Goal: Task Accomplishment & Management: Use online tool/utility

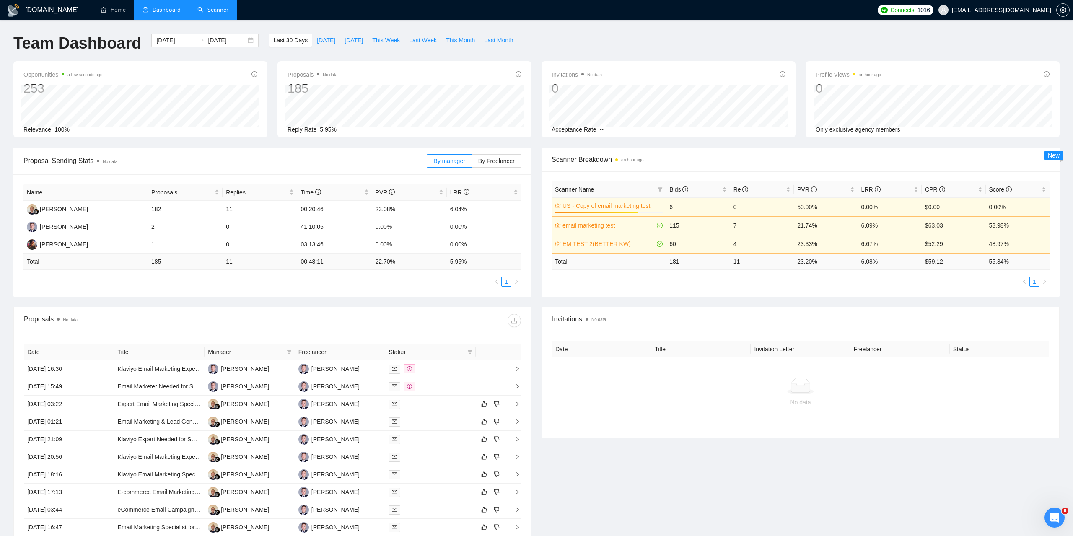
click at [228, 12] on link "Scanner" at bounding box center [212, 9] width 31 height 7
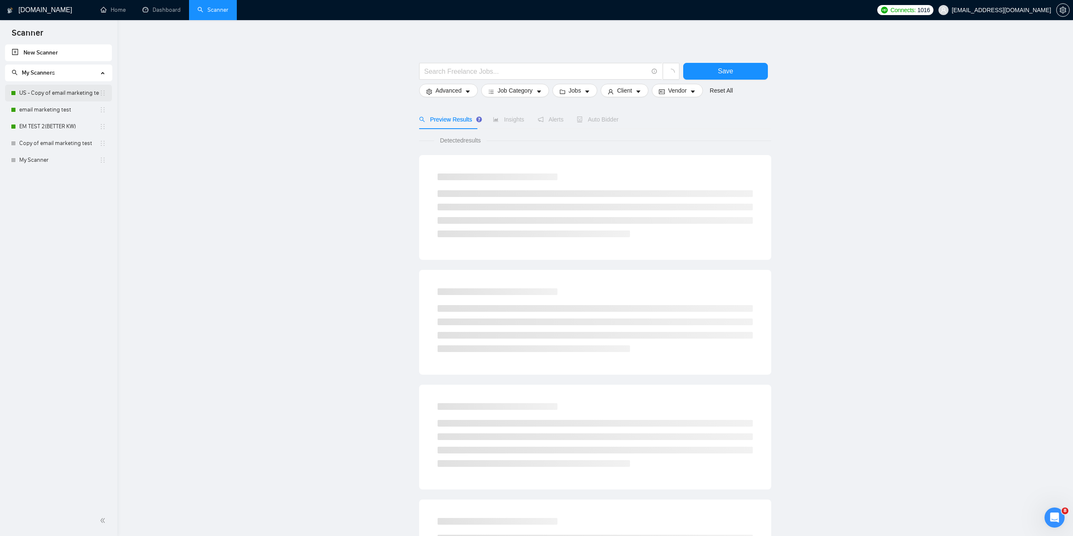
click at [54, 90] on link "US - Copy of email marketing test" at bounding box center [59, 93] width 80 height 17
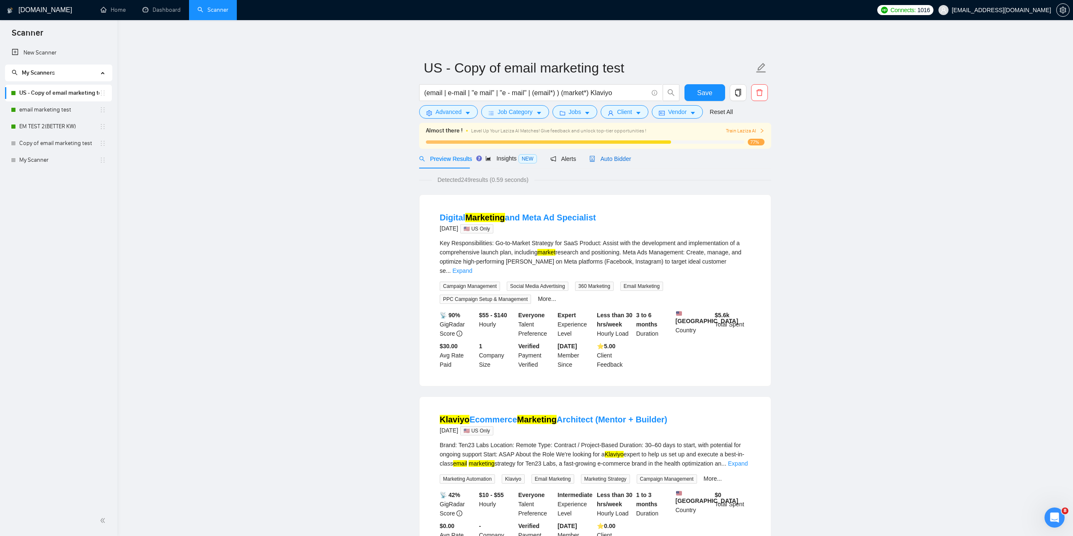
click at [609, 157] on span "Auto Bidder" at bounding box center [609, 158] width 41 height 7
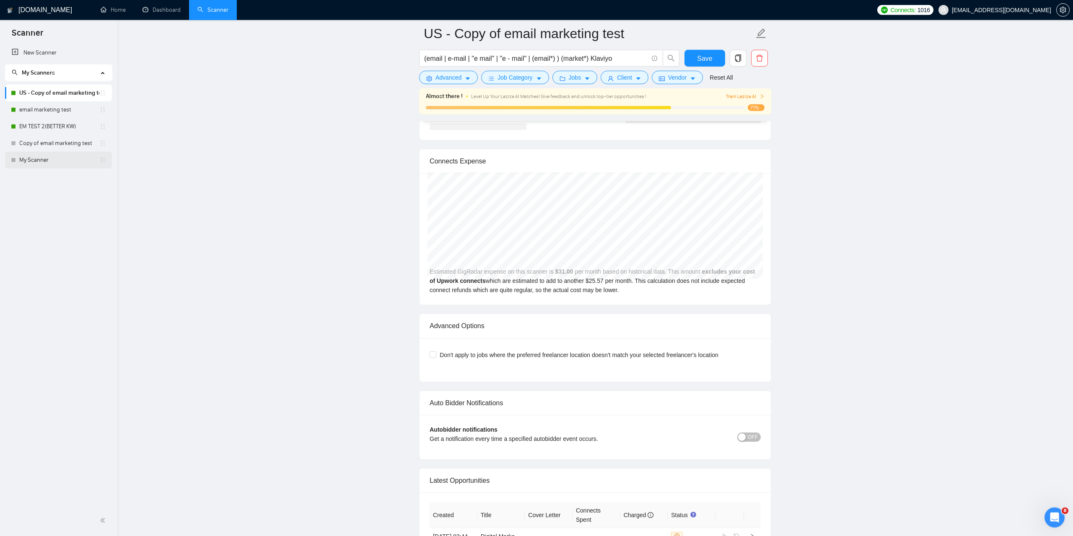
scroll to position [1709, 0]
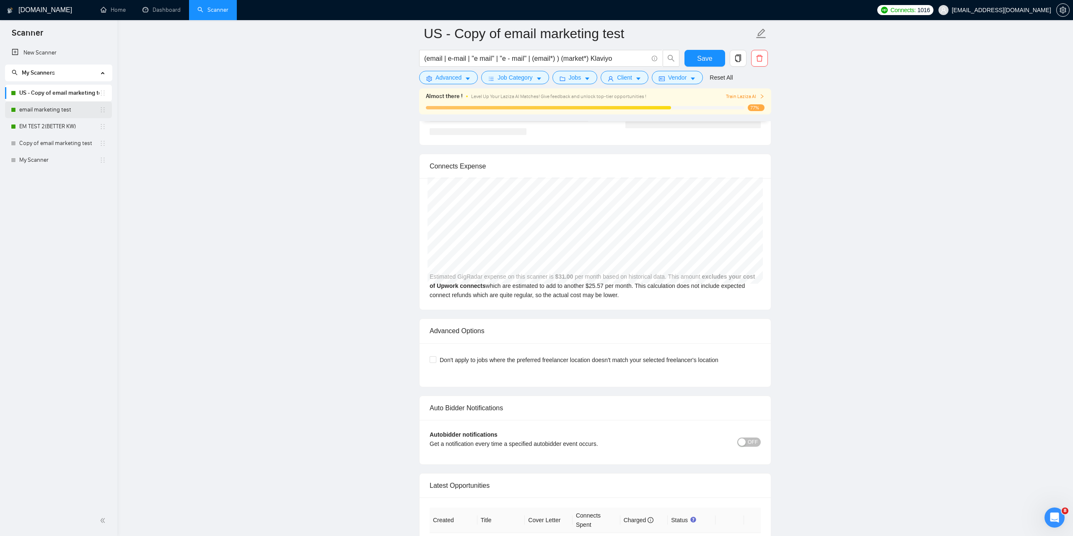
click at [57, 109] on link "email marketing test" at bounding box center [59, 109] width 80 height 17
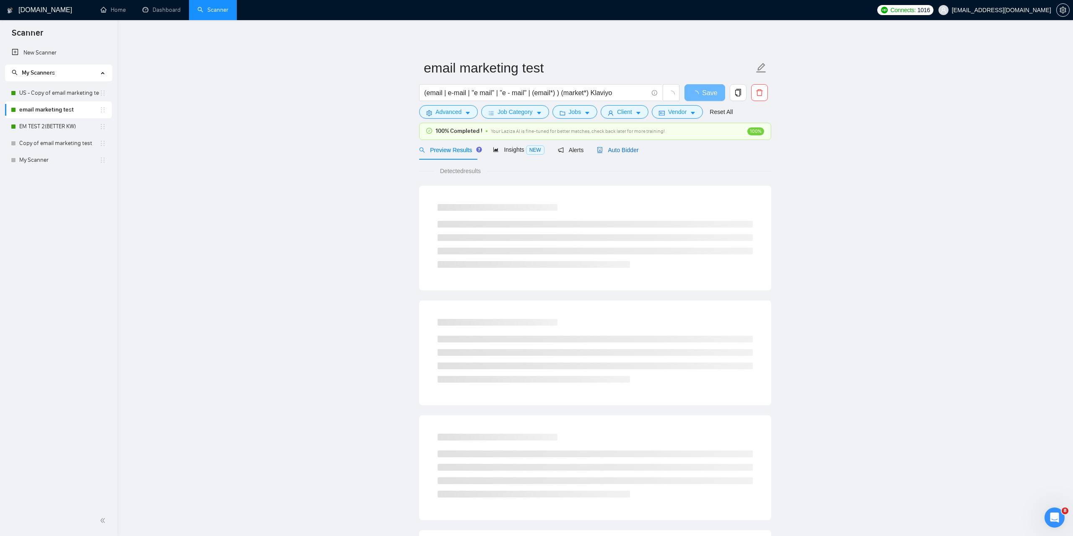
click at [628, 148] on span "Auto Bidder" at bounding box center [617, 150] width 41 height 7
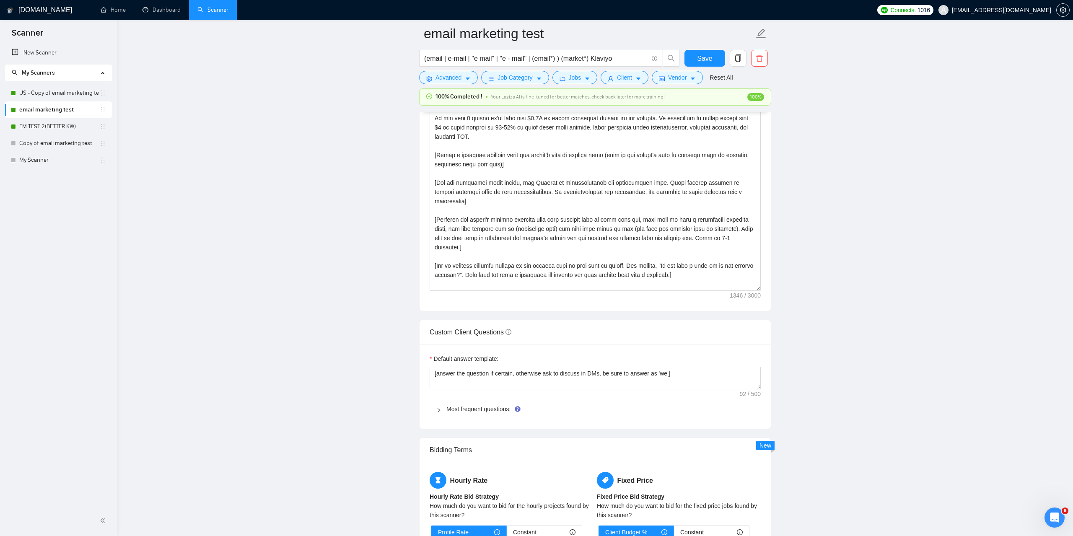
scroll to position [769, 0]
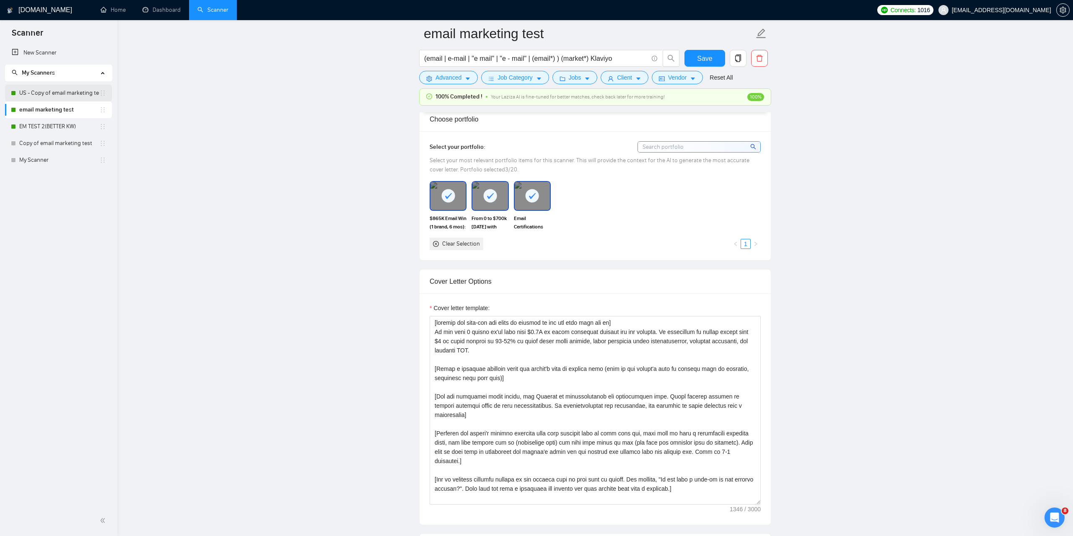
click at [72, 97] on link "US - Copy of email marketing test" at bounding box center [59, 93] width 80 height 17
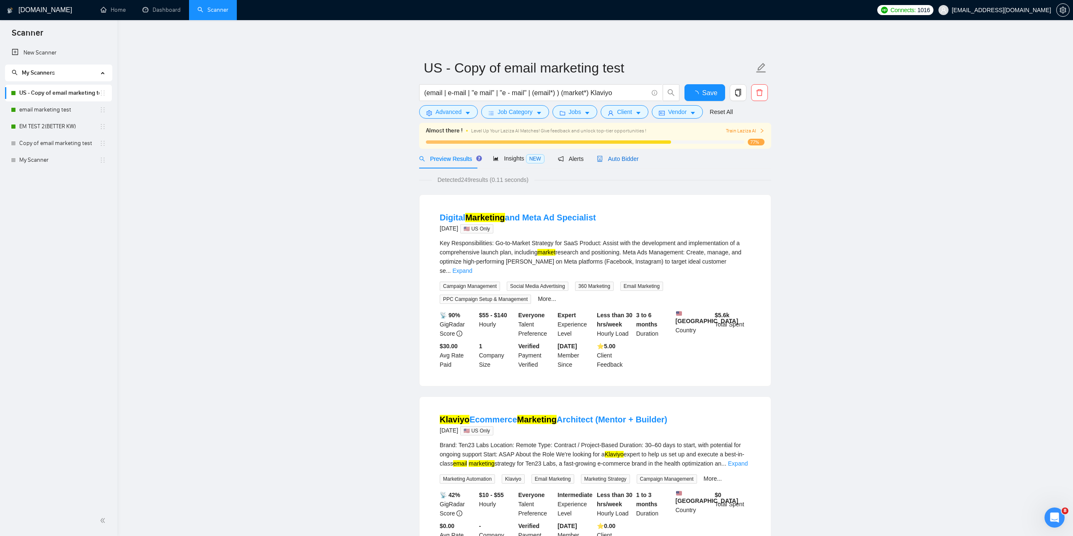
click at [623, 160] on span "Auto Bidder" at bounding box center [617, 158] width 41 height 7
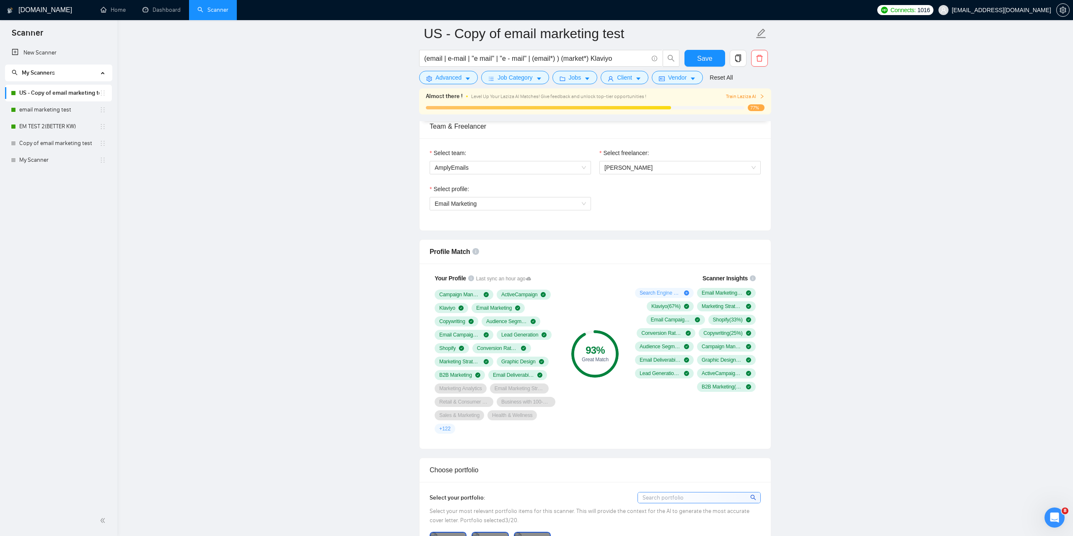
scroll to position [641, 0]
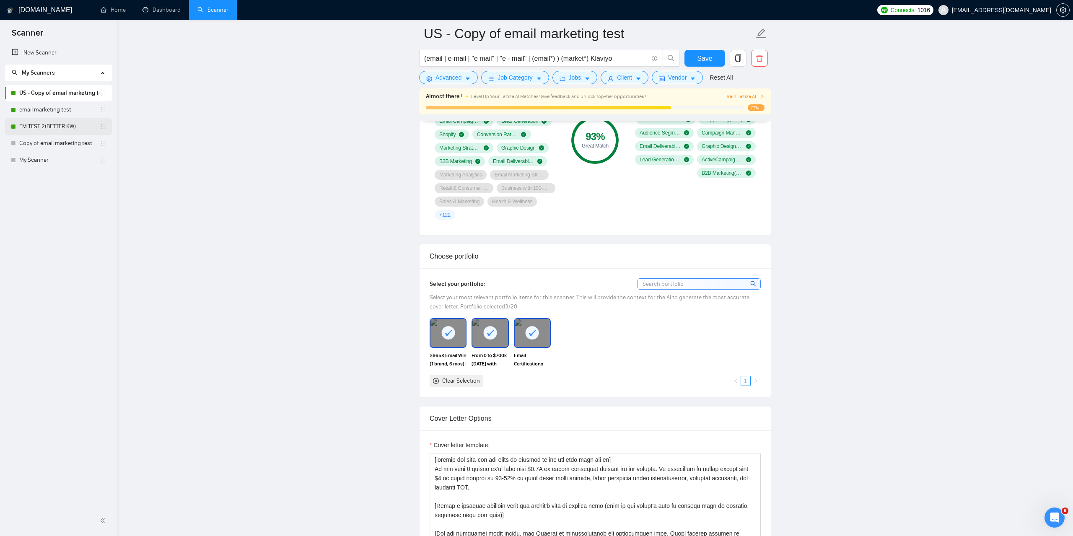
click at [40, 126] on link "EM TEST 2(BETTER KW)" at bounding box center [59, 126] width 80 height 17
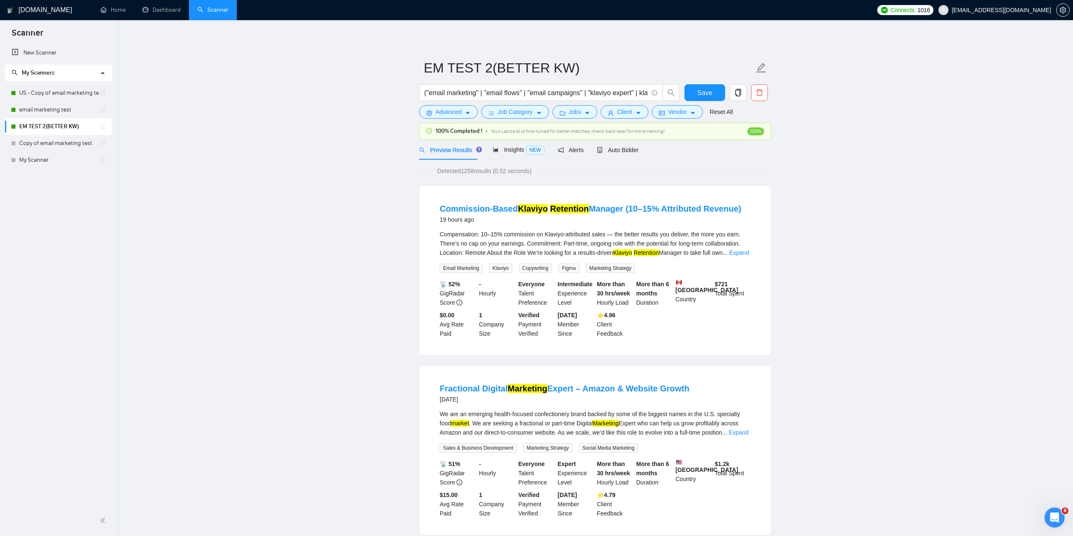
click at [612, 150] on span "Auto Bidder" at bounding box center [617, 150] width 41 height 7
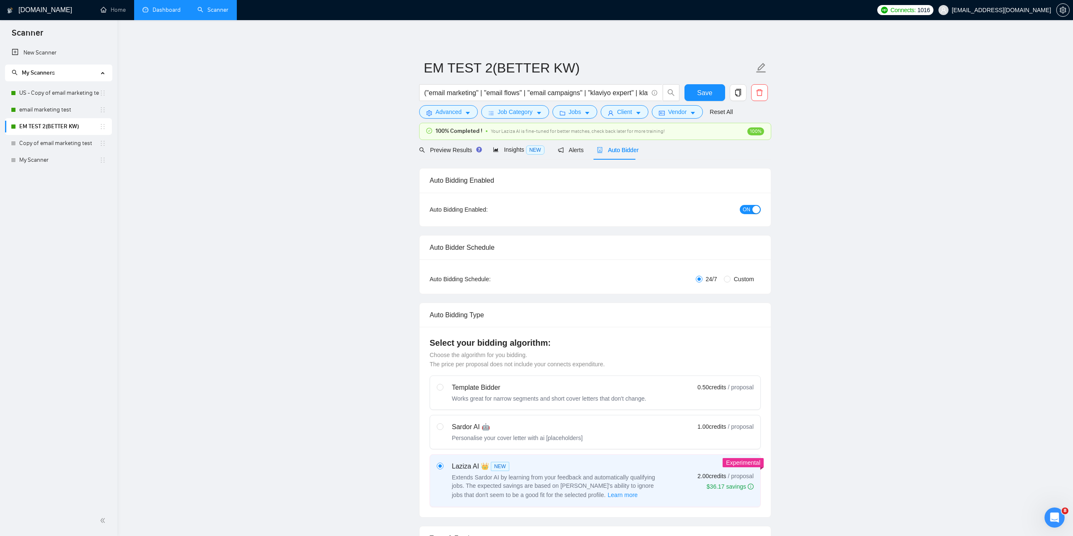
click at [160, 13] on link "Dashboard" at bounding box center [161, 9] width 38 height 7
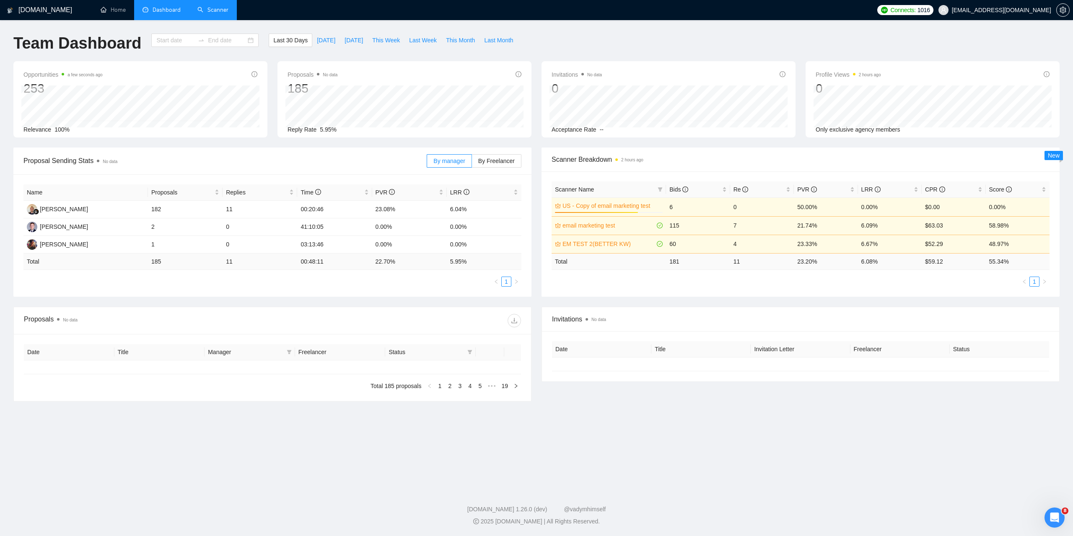
type input "[DATE]"
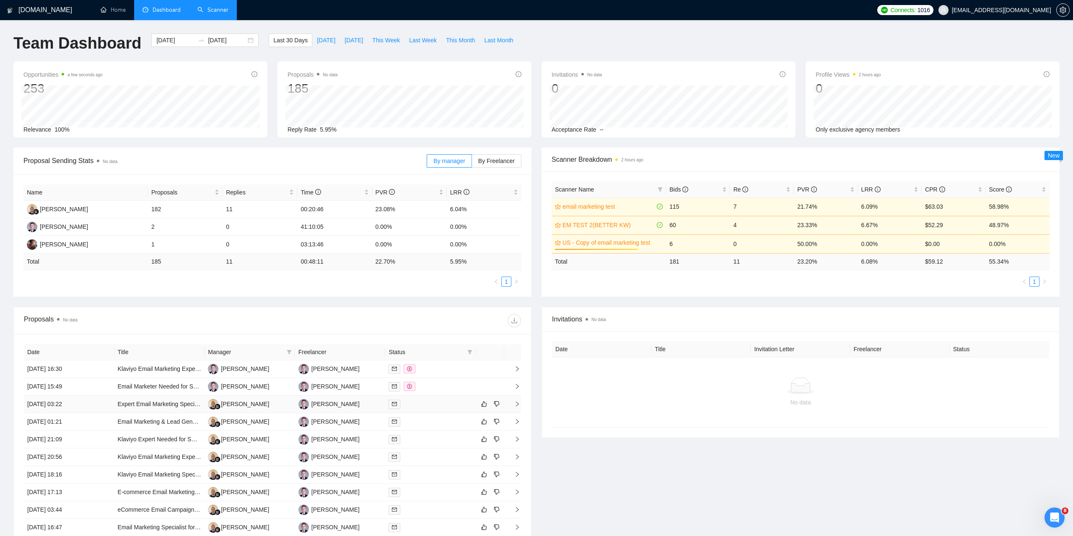
click at [431, 406] on div at bounding box center [430, 404] width 84 height 10
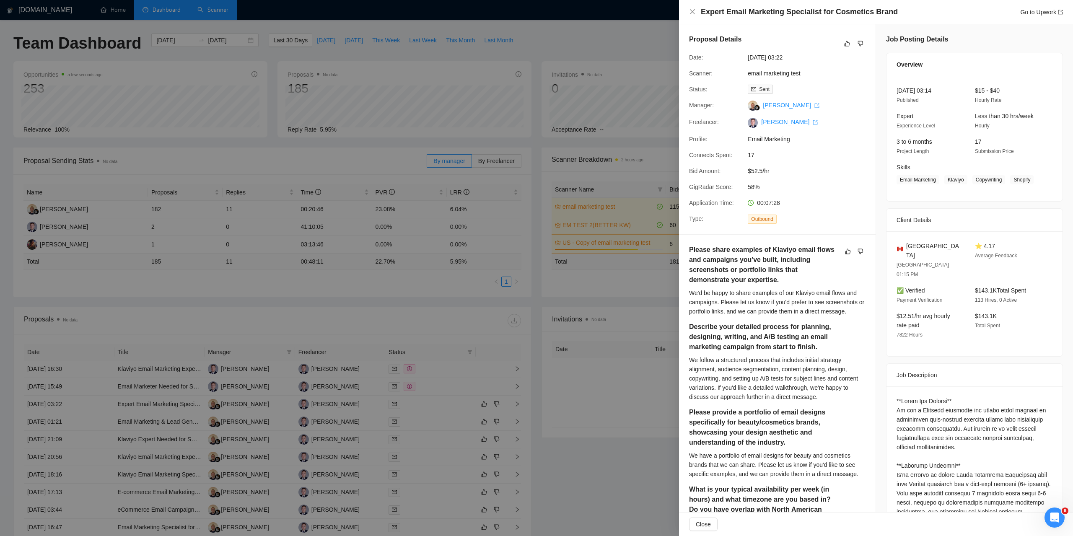
click at [608, 456] on div at bounding box center [536, 268] width 1073 height 536
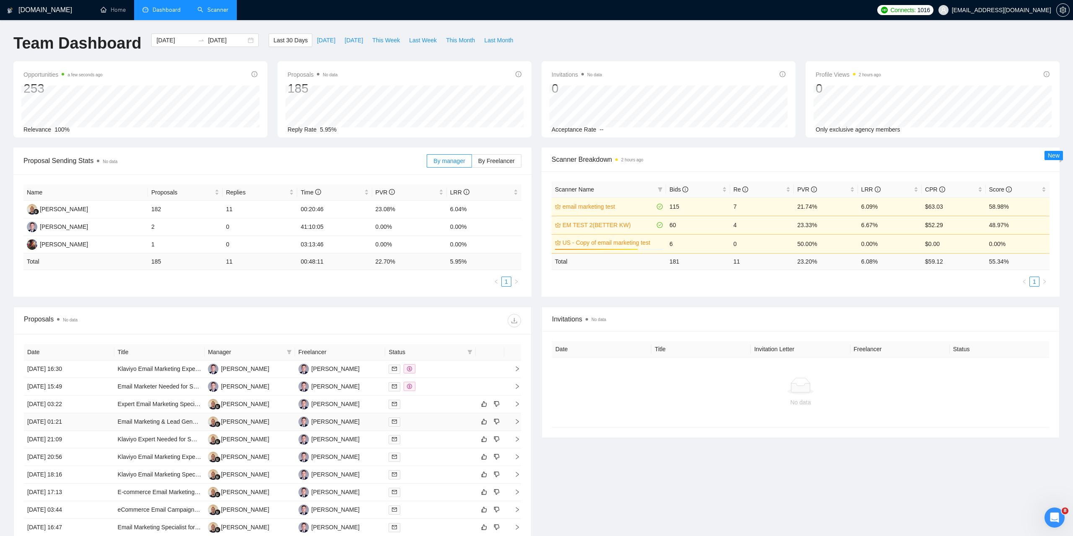
click at [426, 426] on div at bounding box center [430, 422] width 84 height 10
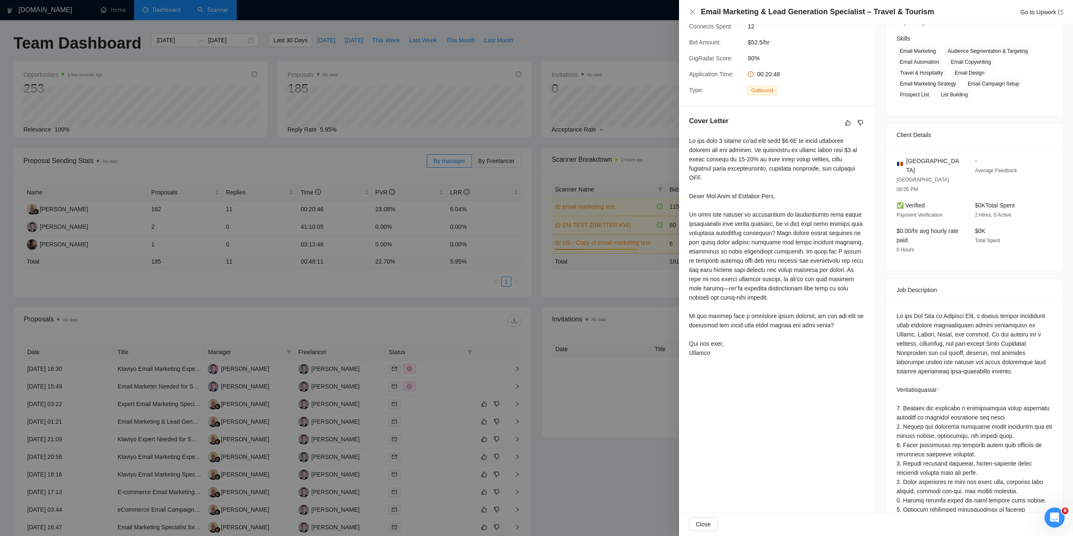
scroll to position [143, 0]
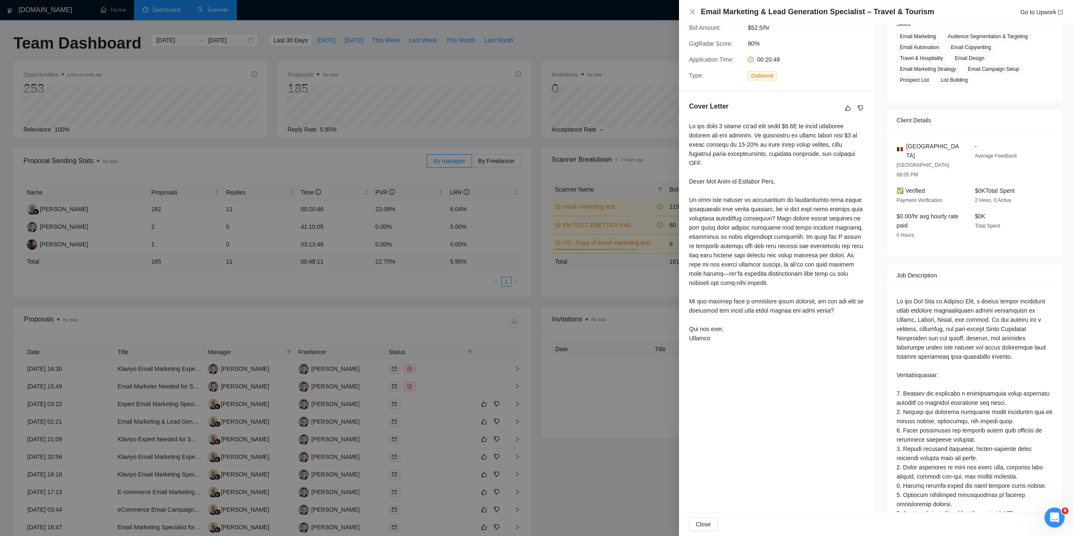
click at [630, 472] on div at bounding box center [536, 268] width 1073 height 536
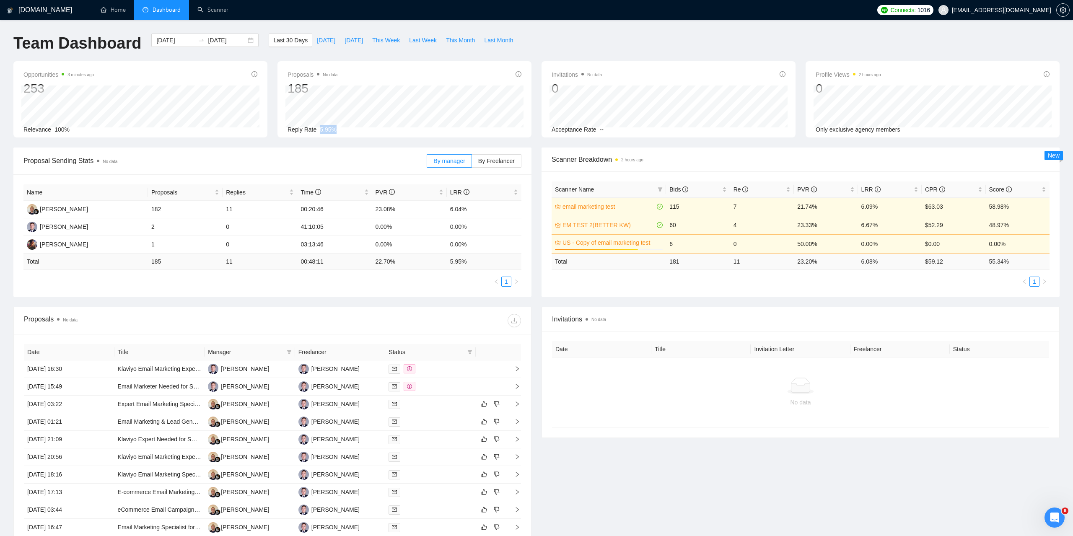
drag, startPoint x: 332, startPoint y: 130, endPoint x: 313, endPoint y: 132, distance: 18.9
click at [313, 132] on div "Reply Rate 5.95%" at bounding box center [404, 129] width 234 height 9
click at [328, 129] on span "5.95%" at bounding box center [328, 129] width 17 height 7
